Goal: Find specific page/section: Find specific page/section

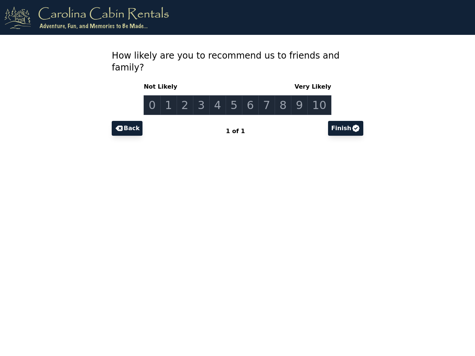
click at [158, 95] on link "0" at bounding box center [152, 105] width 17 height 20
click at [173, 95] on link "1" at bounding box center [168, 105] width 17 height 20
click at [189, 95] on link "2" at bounding box center [185, 105] width 17 height 20
click at [204, 95] on link "3" at bounding box center [201, 105] width 17 height 20
click at [219, 95] on link "4" at bounding box center [217, 105] width 17 height 20
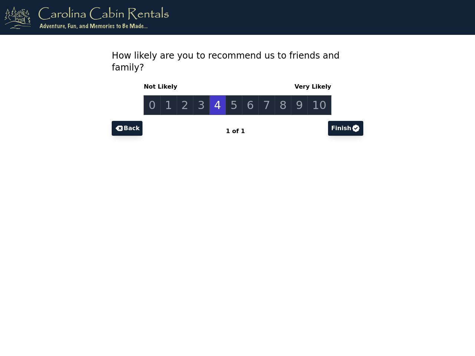
click at [235, 95] on link "5" at bounding box center [234, 105] width 17 height 20
click at [250, 95] on link "6" at bounding box center [250, 105] width 17 height 20
click at [265, 95] on link "7" at bounding box center [266, 105] width 17 height 20
click at [280, 95] on link "8" at bounding box center [283, 105] width 17 height 20
click at [296, 95] on link "9" at bounding box center [299, 105] width 17 height 20
